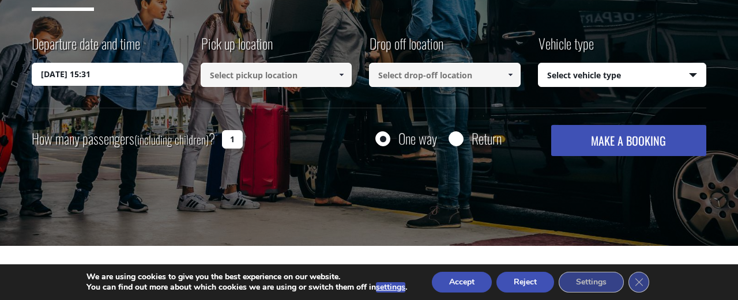
scroll to position [218, 0]
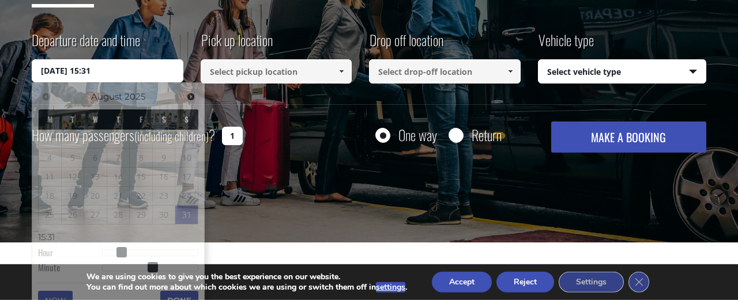
click at [78, 68] on input "[DATE] 15:31" at bounding box center [108, 70] width 152 height 23
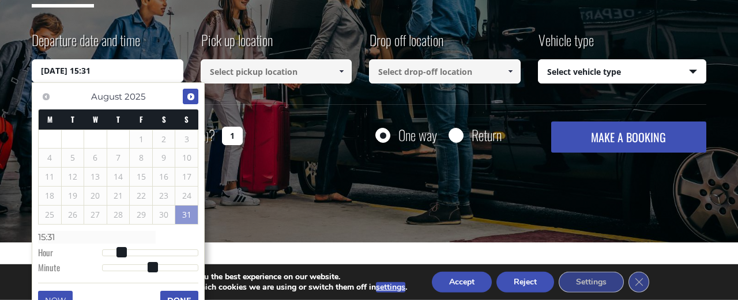
click at [187, 95] on span "Next" at bounding box center [190, 96] width 9 height 9
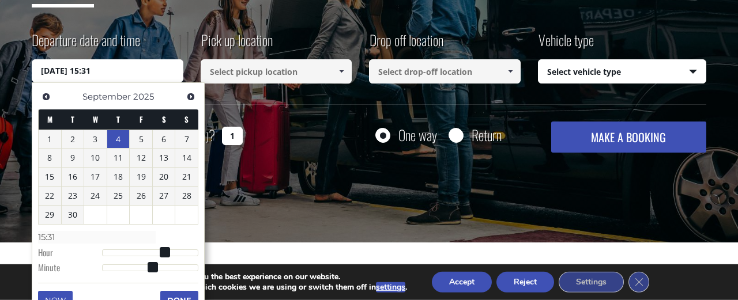
click at [123, 135] on link "4" at bounding box center [118, 139] width 22 height 18
click at [89, 70] on input "[DATE] 00:00" at bounding box center [108, 70] width 152 height 23
type input "[DATE] 04:00"
type input "04:00"
click at [117, 250] on div at bounding box center [150, 253] width 96 height 7
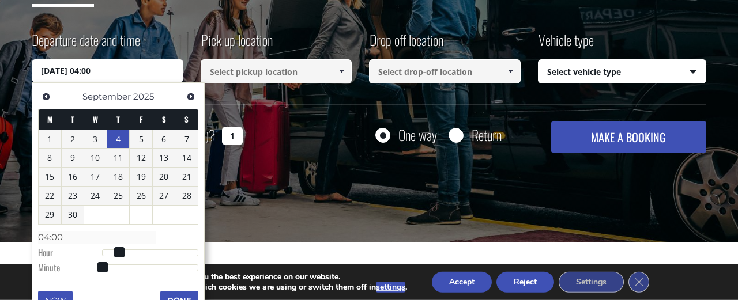
click at [116, 250] on span at bounding box center [119, 252] width 10 height 10
type input "[DATE] 01:00"
type input "01:00"
click at [108, 250] on div at bounding box center [150, 253] width 96 height 7
type input "[DATE] 05:00"
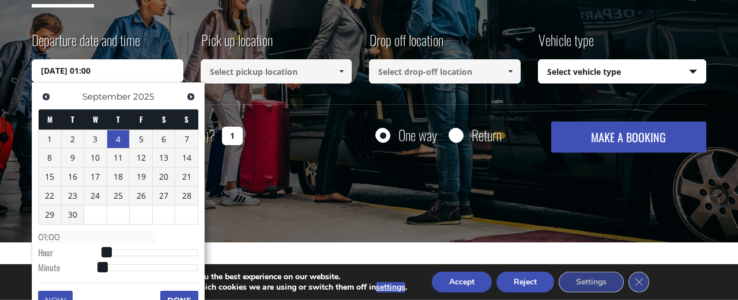
type input "05:00"
click at [122, 250] on div at bounding box center [150, 253] width 96 height 7
type input "[DATE] 06:00"
type input "06:00"
click at [128, 250] on div at bounding box center [150, 253] width 96 height 7
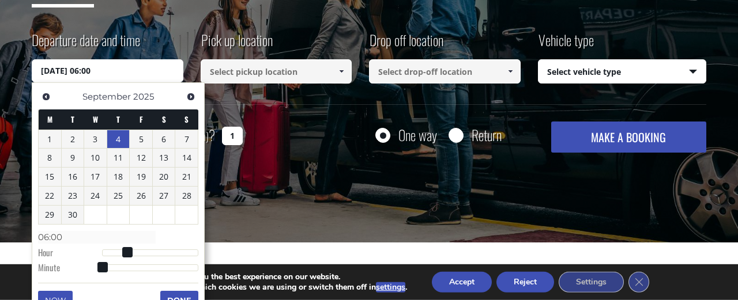
type input "[DATE] 07:00"
type input "07:00"
click at [133, 250] on div at bounding box center [150, 253] width 96 height 7
click at [129, 255] on span at bounding box center [131, 252] width 10 height 10
type input "[DATE] 05:00"
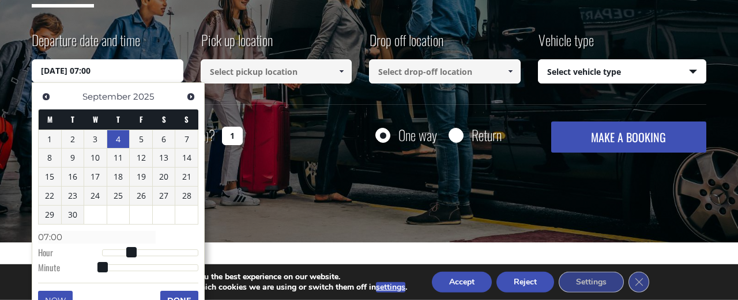
type input "05:00"
click at [124, 252] on div at bounding box center [150, 253] width 96 height 7
type input "[DATE] 06:00"
type input "06:00"
click at [128, 251] on div at bounding box center [150, 253] width 96 height 7
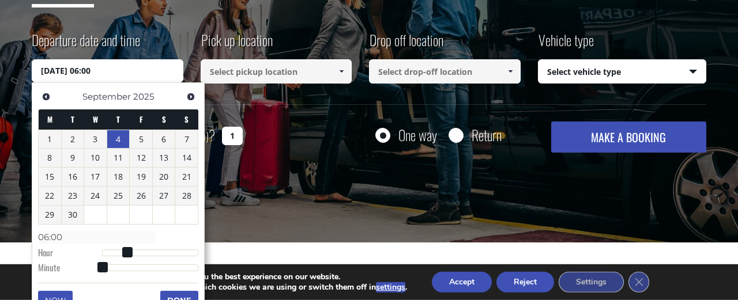
type input "[DATE] 06:15"
type input "06:15"
click at [127, 266] on div at bounding box center [150, 267] width 96 height 7
type input "[DATE] 06:32"
type input "06:32"
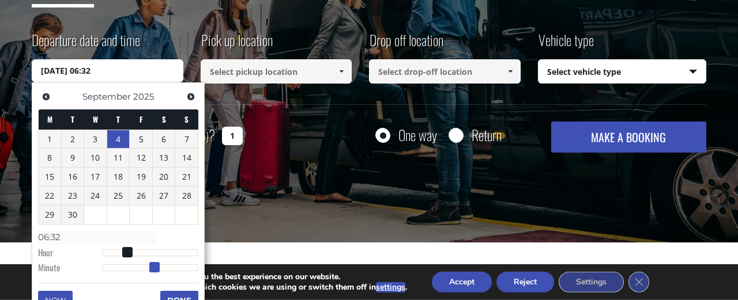
click at [154, 266] on div at bounding box center [150, 267] width 96 height 7
type input "[DATE] 06:40"
type input "06:40"
click at [167, 267] on div at bounding box center [150, 267] width 96 height 7
type input "[DATE] 06:47"
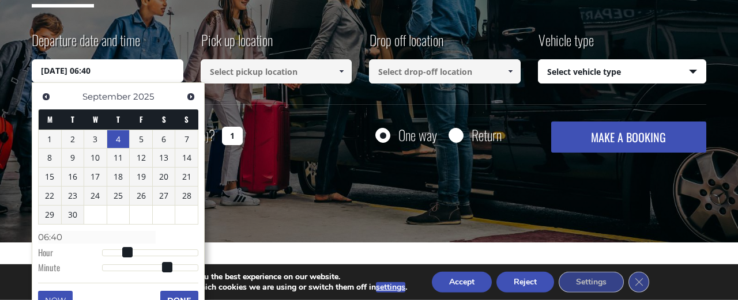
type input "06:47"
click at [179, 267] on div at bounding box center [150, 267] width 96 height 7
type input "[DATE] 06:46"
type input "06:46"
type input "[DATE] 06:45"
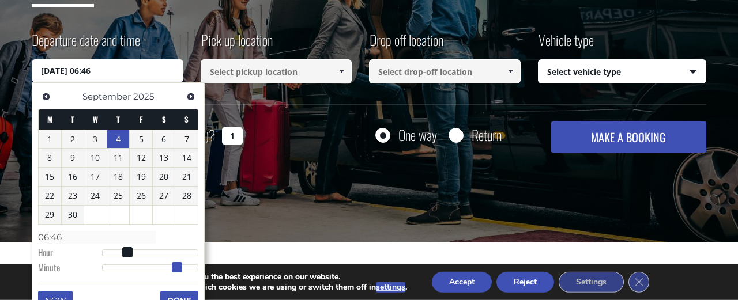
type input "06:45"
type input "[DATE] 06:44"
type input "06:44"
type input "[DATE] 06:45"
type input "06:45"
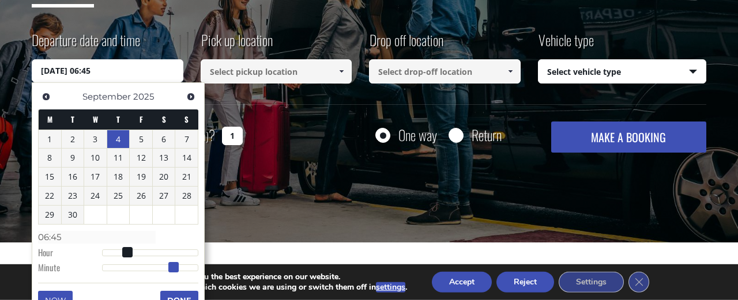
type input "[DATE] 06:46"
type input "06:46"
type input "[DATE] 06:47"
type input "06:47"
type input "[DATE] 06:46"
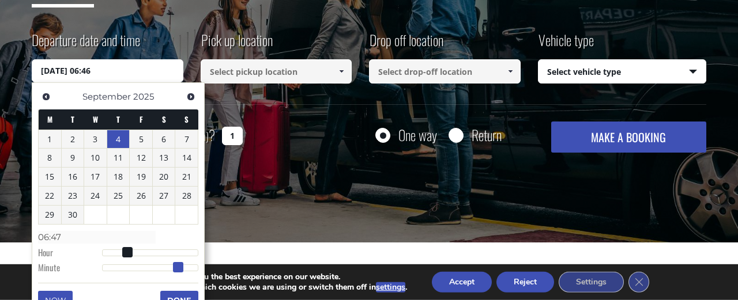
type input "06:46"
type input "[DATE] 06:45"
type input "06:45"
type input "[DATE] 06:44"
type input "06:44"
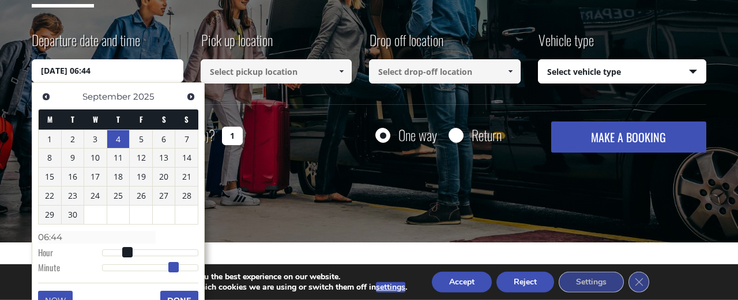
type input "[DATE] 06:45"
type input "06:45"
type input "[DATE] 06:46"
type input "06:46"
click at [178, 267] on span at bounding box center [177, 267] width 10 height 10
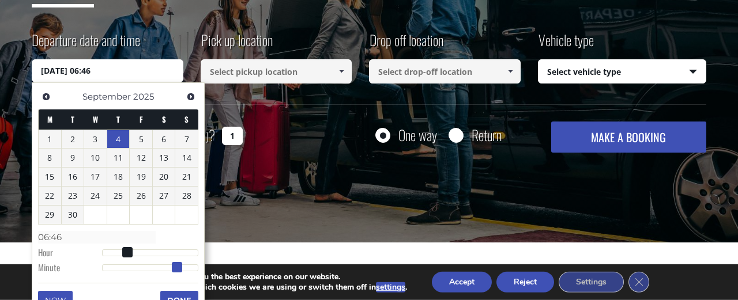
type input "[DATE] 06:45"
type input "06:45"
type input "[DATE] 06:44"
type input "06:44"
type input "[DATE] 06:45"
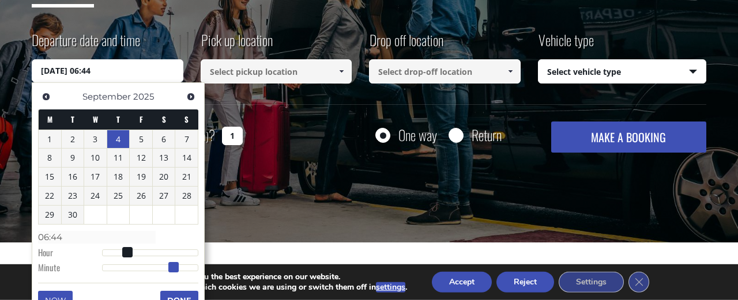
type input "06:45"
type input "[DATE] 06:46"
type input "06:46"
type input "[DATE] 06:45"
type input "06:45"
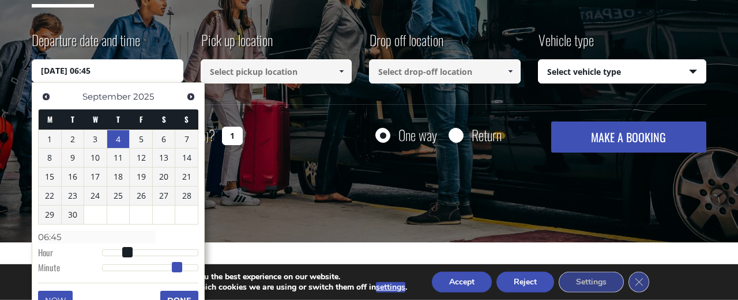
type input "[DATE] 06:44"
type input "06:44"
type input "[DATE] 06:43"
type input "06:43"
type input "[DATE] 06:44"
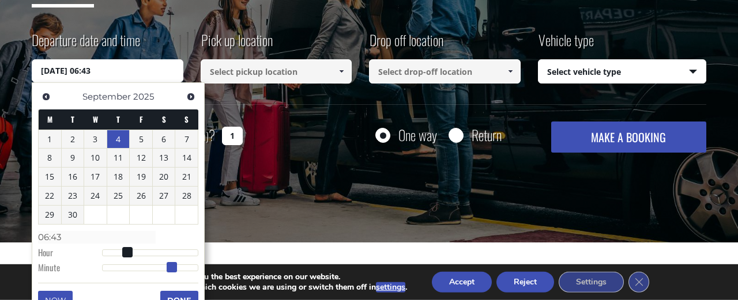
type input "06:44"
type input "[DATE] 06:45"
type input "06:45"
click at [177, 267] on span at bounding box center [175, 267] width 10 height 10
click at [183, 292] on button "Done" at bounding box center [179, 300] width 38 height 18
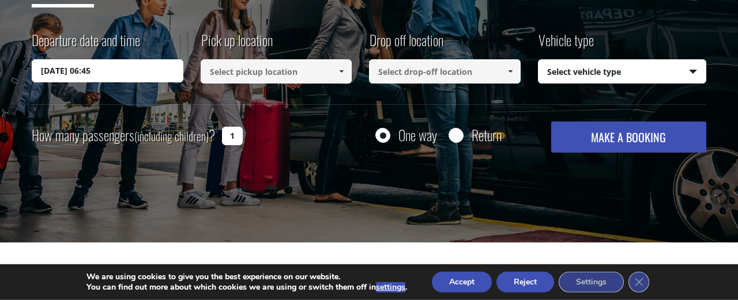
click at [282, 75] on input at bounding box center [277, 71] width 152 height 24
type input "peninsula hotel & spa"
click at [406, 70] on input at bounding box center [445, 71] width 152 height 24
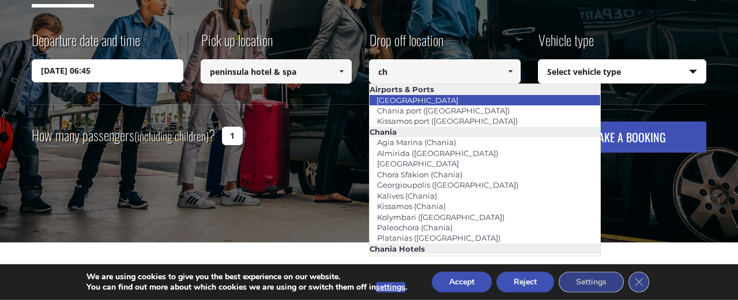
click at [423, 97] on link "[GEOGRAPHIC_DATA]" at bounding box center [417, 100] width 97 height 16
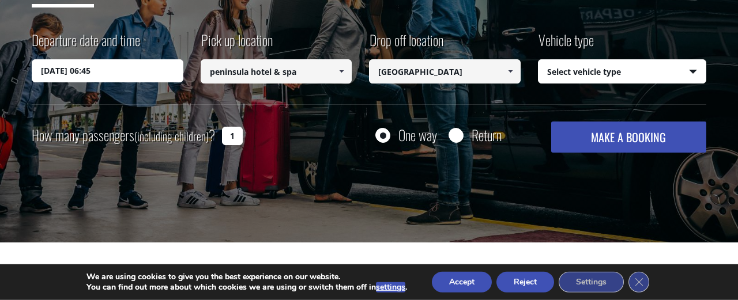
type input "[GEOGRAPHIC_DATA]"
click at [538, 60] on select "Select vehicle type Taxi (4 passengers) Mercedes E Class Mini Van (7 passengers…" at bounding box center [622, 72] width 168 height 24
select select "540"
click option "Taxi (4 passengers) Mercedes E Class" at bounding box center [0, 0] width 0 height 0
click at [238, 133] on input "1" at bounding box center [232, 136] width 21 height 18
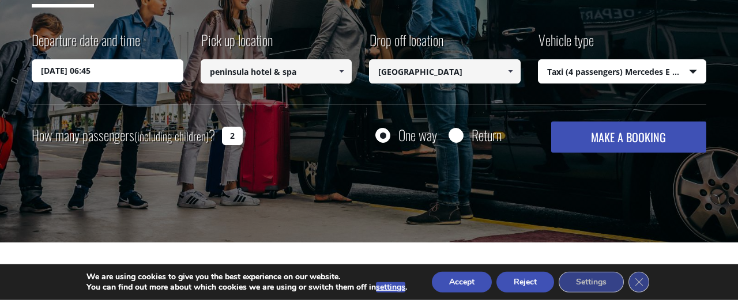
type input "2"
click at [615, 136] on button "MAKE A BOOKING" at bounding box center [628, 137] width 155 height 31
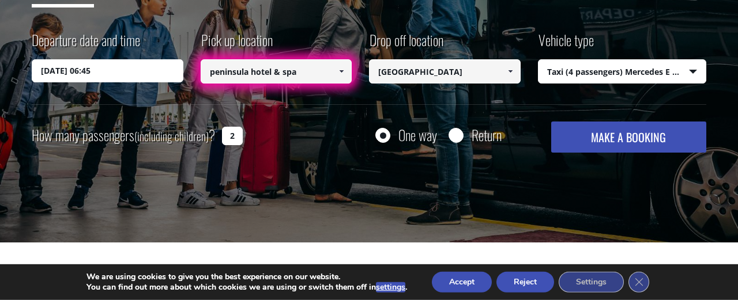
click at [551, 122] on button "MAKE A BOOKING" at bounding box center [628, 137] width 155 height 31
click at [638, 136] on button "MAKE A BOOKING" at bounding box center [628, 137] width 155 height 31
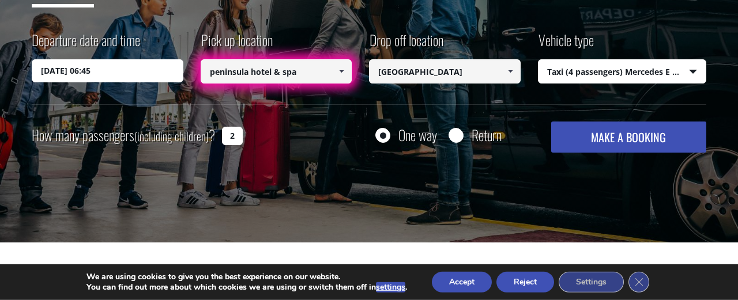
click at [638, 136] on button "MAKE A BOOKING" at bounding box center [628, 137] width 155 height 31
click at [456, 282] on button "Accept" at bounding box center [462, 282] width 60 height 21
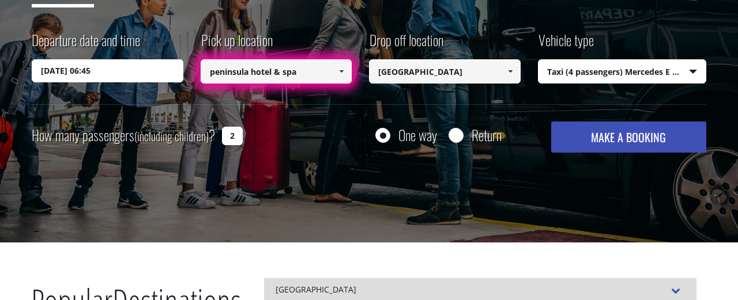
click at [618, 133] on button "MAKE A BOOKING" at bounding box center [628, 137] width 155 height 31
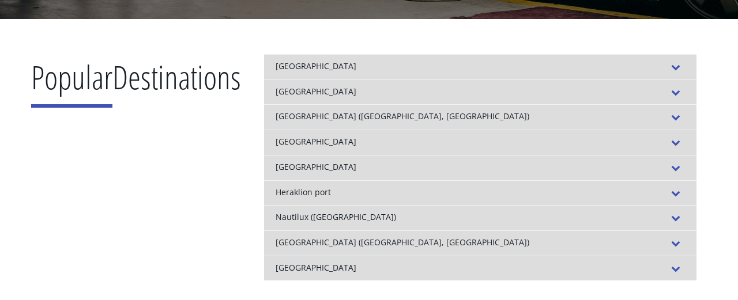
scroll to position [441, 0]
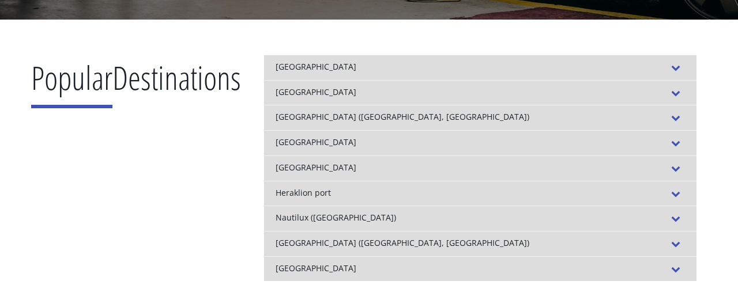
click at [331, 60] on div "[GEOGRAPHIC_DATA]" at bounding box center [480, 67] width 432 height 25
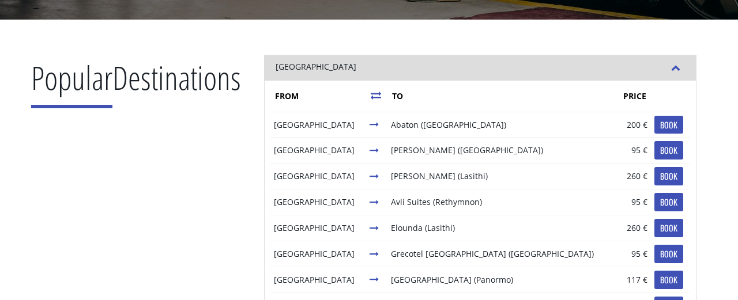
click at [337, 88] on th "FROM" at bounding box center [318, 96] width 96 height 31
click at [374, 96] on icon at bounding box center [376, 95] width 10 height 10
click at [375, 94] on icon at bounding box center [376, 95] width 10 height 10
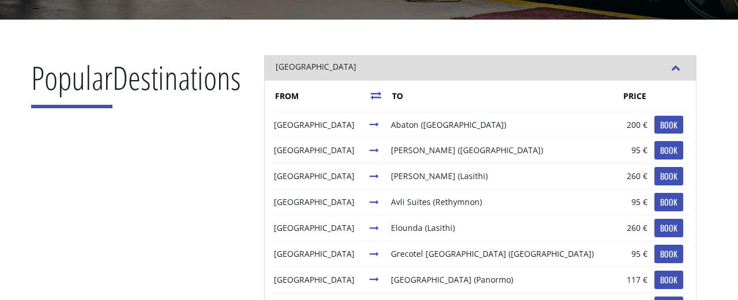
click at [375, 94] on icon at bounding box center [376, 95] width 10 height 10
click at [373, 93] on icon at bounding box center [376, 95] width 10 height 10
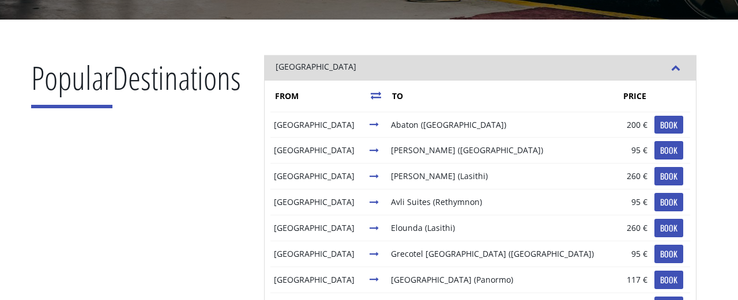
click at [373, 93] on icon at bounding box center [376, 95] width 10 height 10
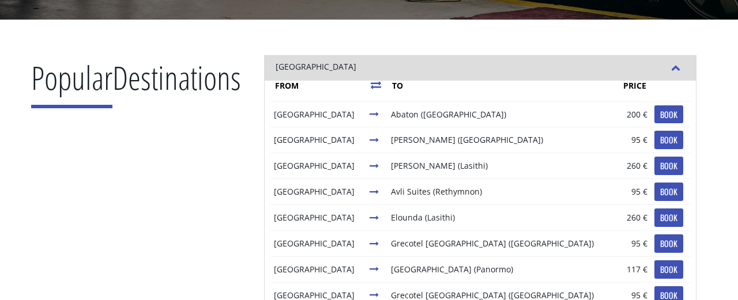
scroll to position [0, 0]
